Goal: Transaction & Acquisition: Obtain resource

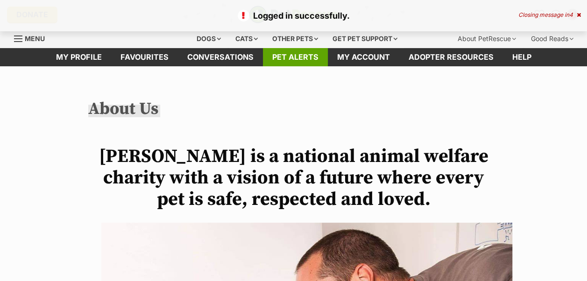
click at [299, 52] on link "Pet alerts" at bounding box center [295, 57] width 65 height 18
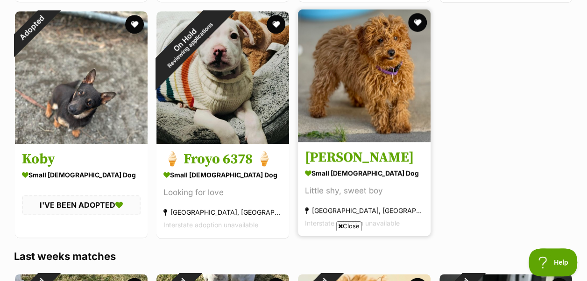
scroll to position [399, 0]
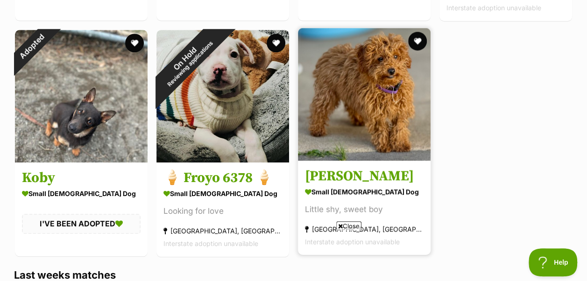
click at [353, 160] on img at bounding box center [364, 94] width 133 height 133
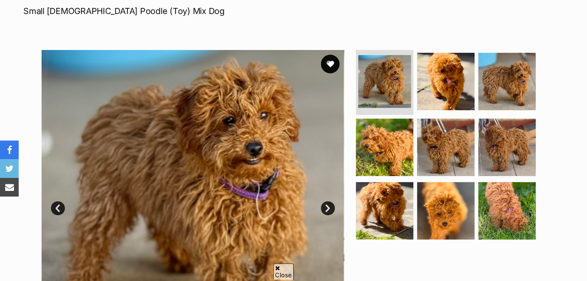
scroll to position [148, 0]
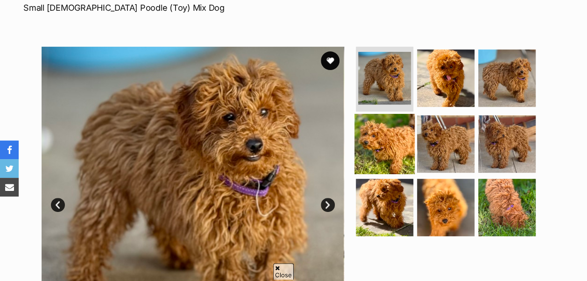
click at [391, 136] on img at bounding box center [385, 144] width 60 height 60
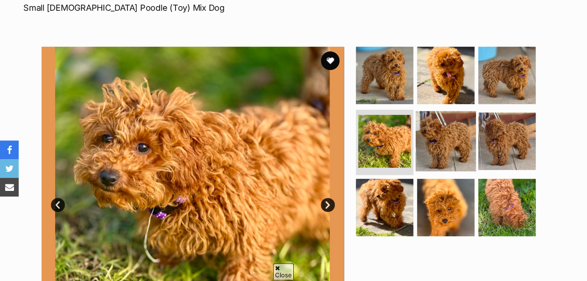
click at [445, 142] on img at bounding box center [446, 141] width 60 height 60
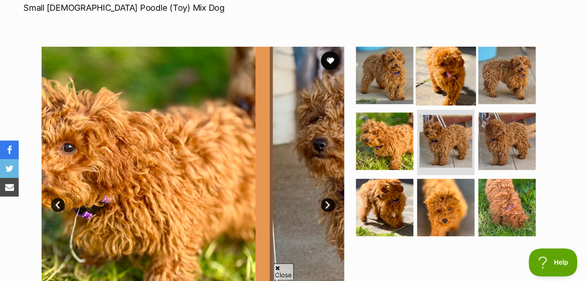
scroll to position [0, 0]
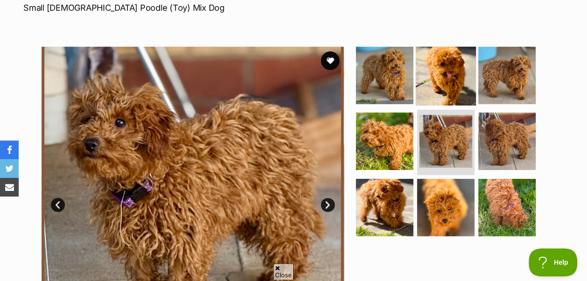
click at [444, 80] on img at bounding box center [446, 75] width 60 height 60
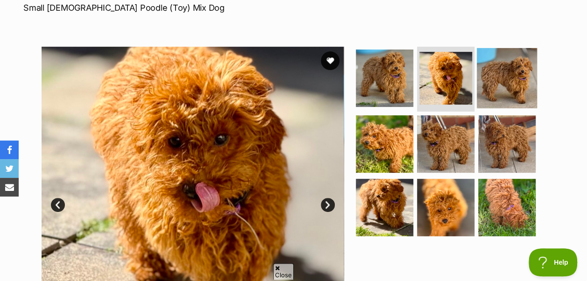
click at [511, 85] on img at bounding box center [507, 78] width 60 height 60
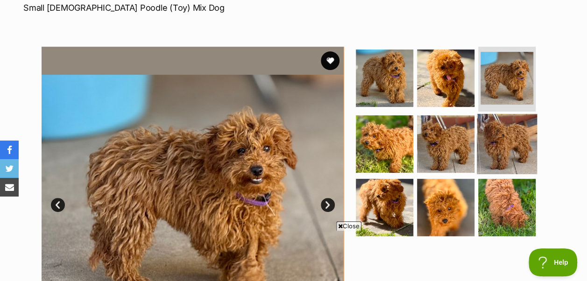
click at [512, 121] on img at bounding box center [507, 144] width 60 height 60
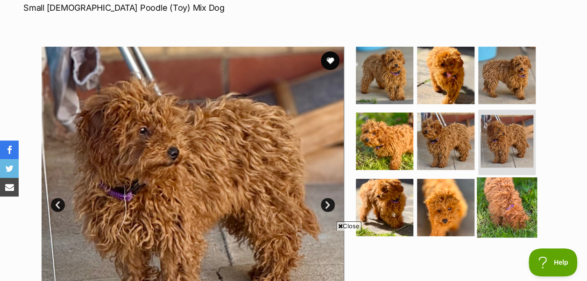
click at [501, 192] on img at bounding box center [507, 208] width 60 height 60
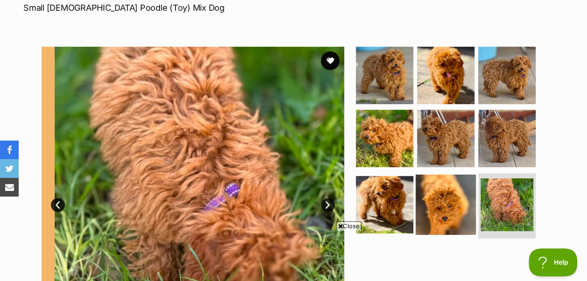
click at [462, 189] on img at bounding box center [446, 205] width 60 height 60
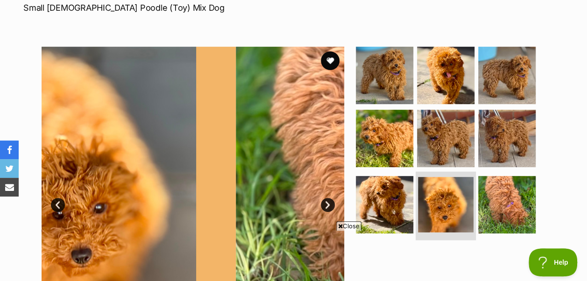
click at [420, 193] on img at bounding box center [446, 205] width 56 height 56
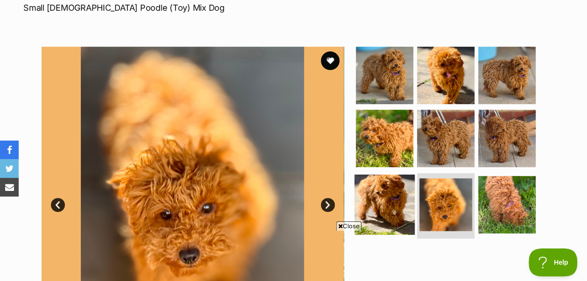
click at [400, 196] on img at bounding box center [385, 205] width 60 height 60
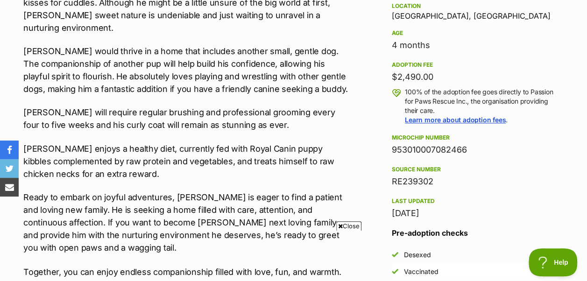
scroll to position [626, 0]
click at [347, 227] on span "Close" at bounding box center [348, 225] width 25 height 9
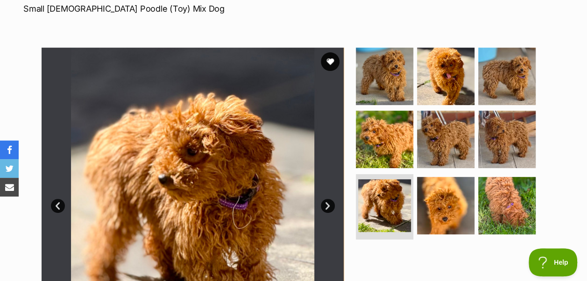
scroll to position [116, 0]
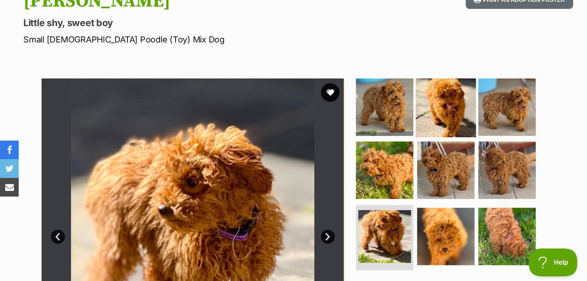
click at [444, 100] on img at bounding box center [446, 107] width 60 height 60
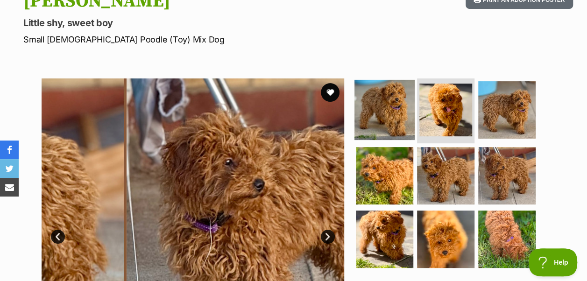
click at [405, 109] on img at bounding box center [385, 109] width 60 height 60
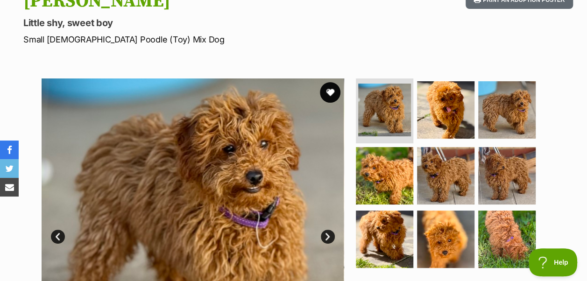
click at [328, 93] on button "favourite" at bounding box center [330, 92] width 21 height 21
